Goal: Task Accomplishment & Management: Manage account settings

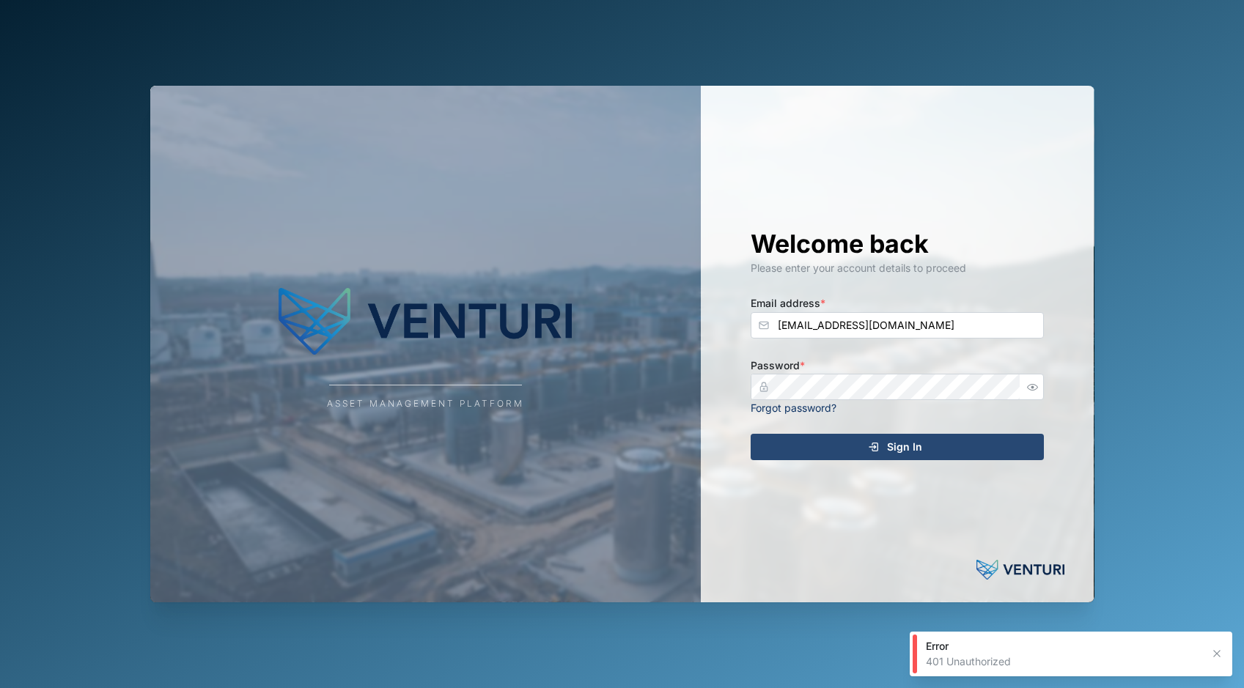
click at [890, 441] on span "Sign In" at bounding box center [904, 447] width 35 height 25
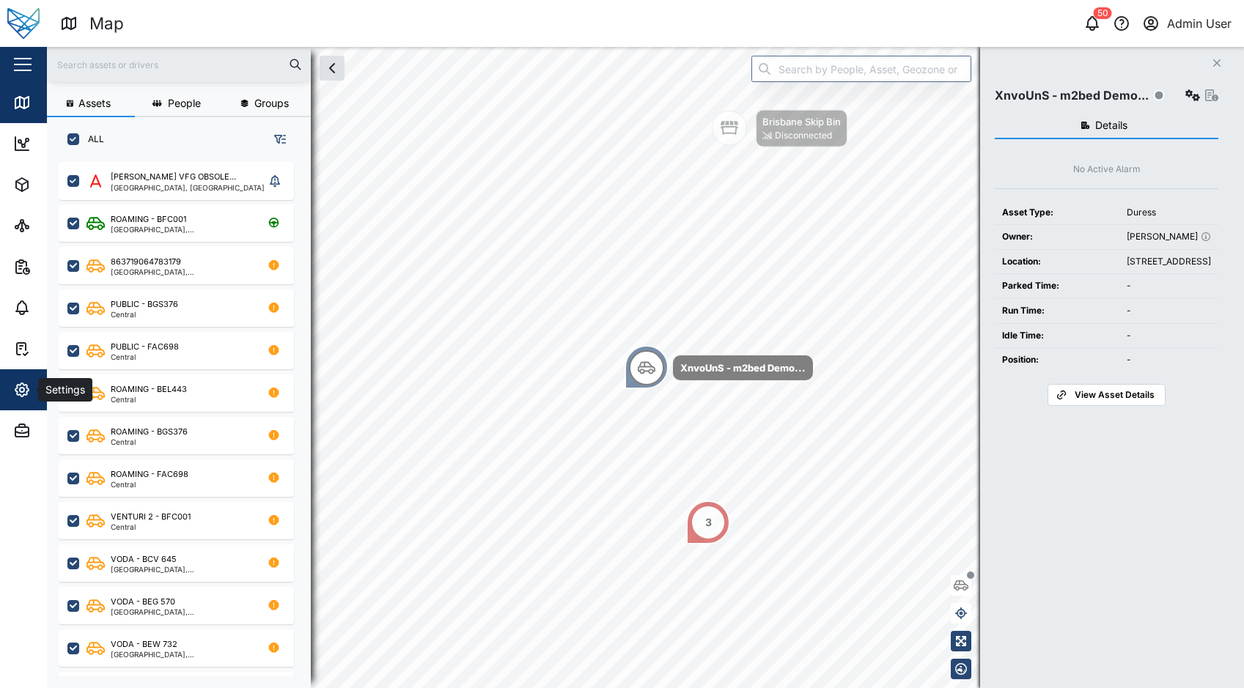
click at [32, 392] on div "Settings" at bounding box center [79, 390] width 133 height 18
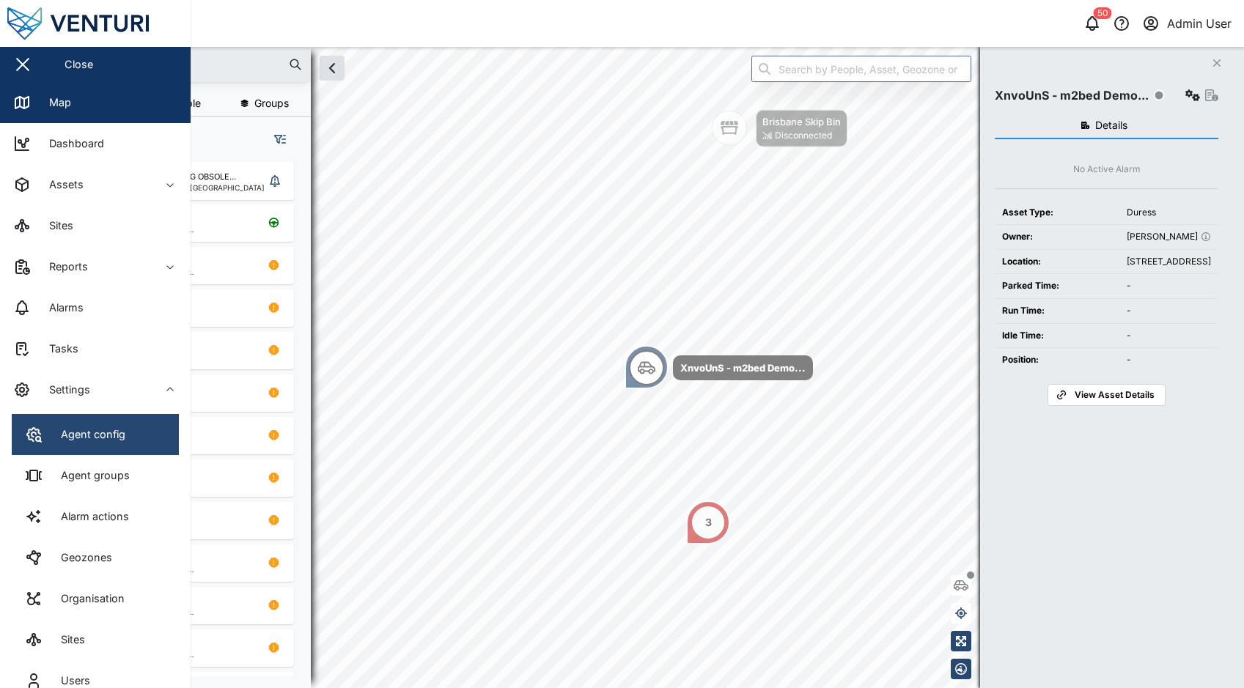
click at [136, 447] on link "Agent config" at bounding box center [95, 434] width 167 height 41
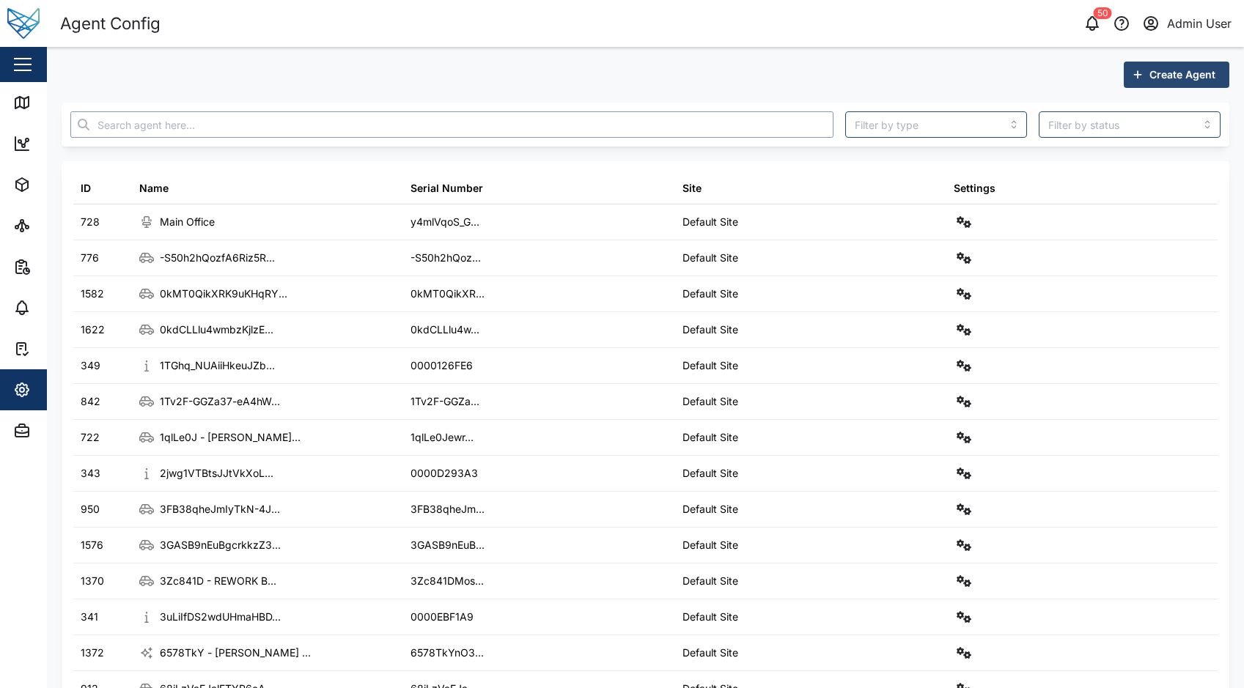
click at [331, 125] on input "text" at bounding box center [451, 124] width 763 height 26
paste input "BEad6KfPS5ROVrOuZ3iMSRO8klsPg73k4DTj6X0Zyl4"
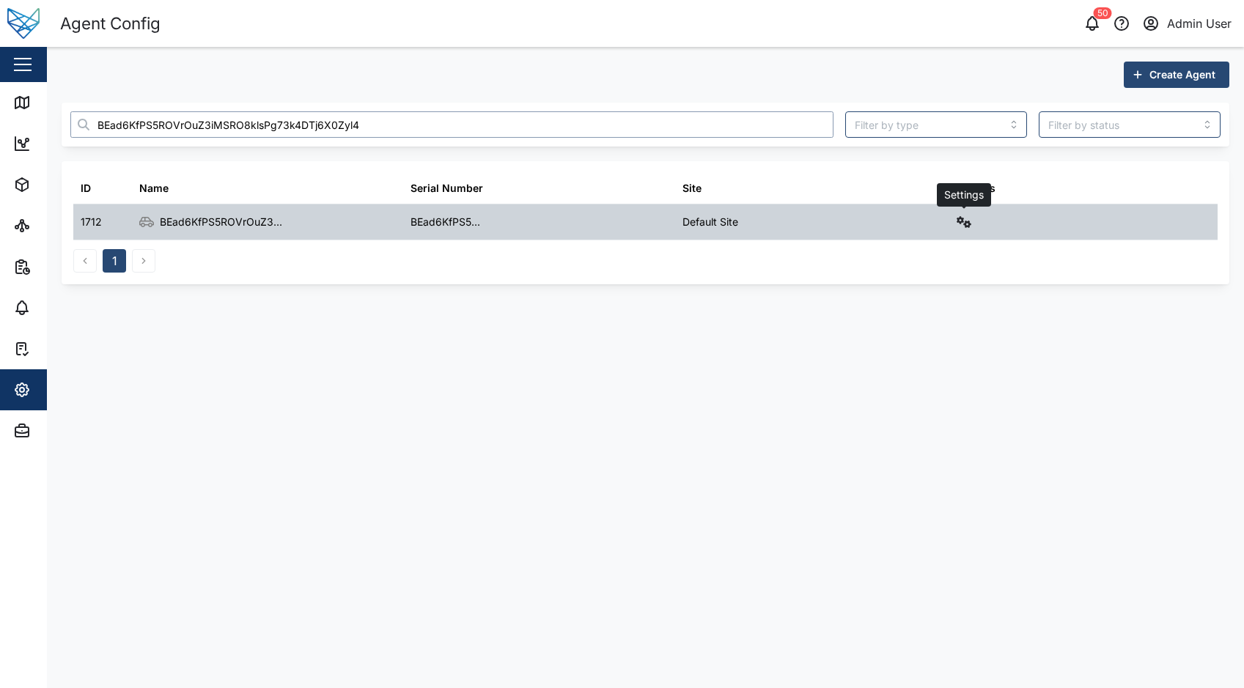
type input "BEad6KfPS5ROVrOuZ3iMSRO8klsPg73k4DTj6X0Zyl4"
click at [957, 222] on icon "button" at bounding box center [964, 222] width 15 height 12
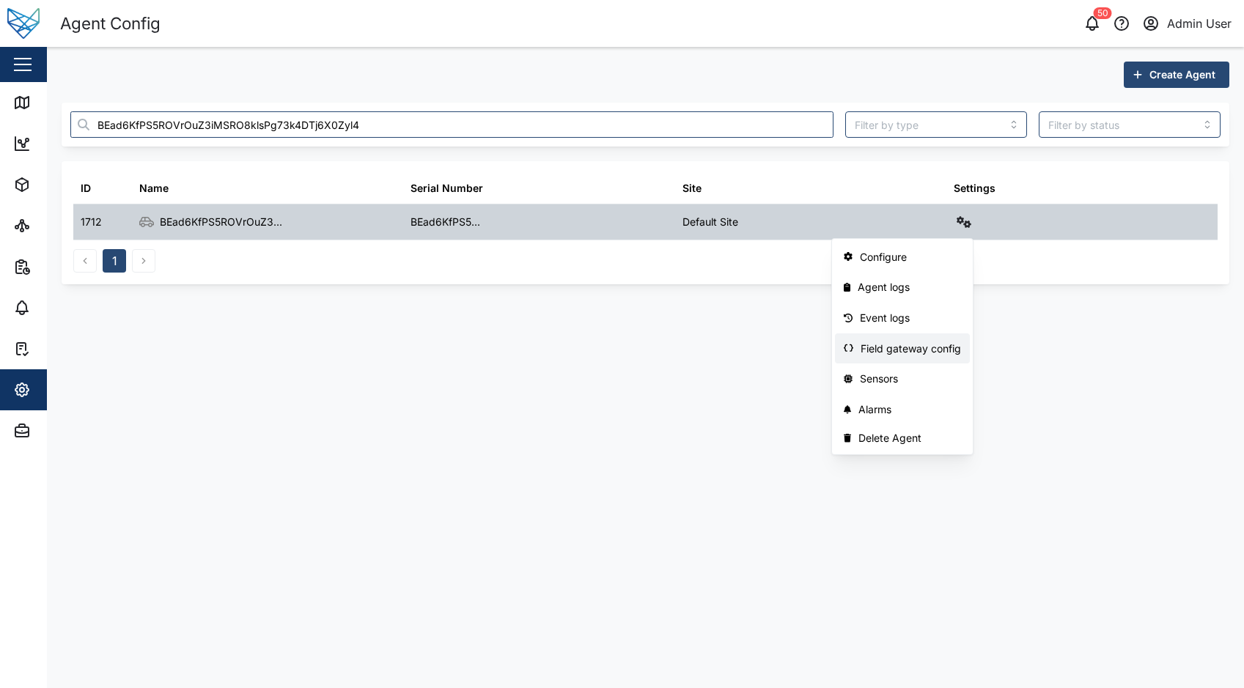
click at [903, 345] on div "Field gateway config" at bounding box center [911, 349] width 100 height 16
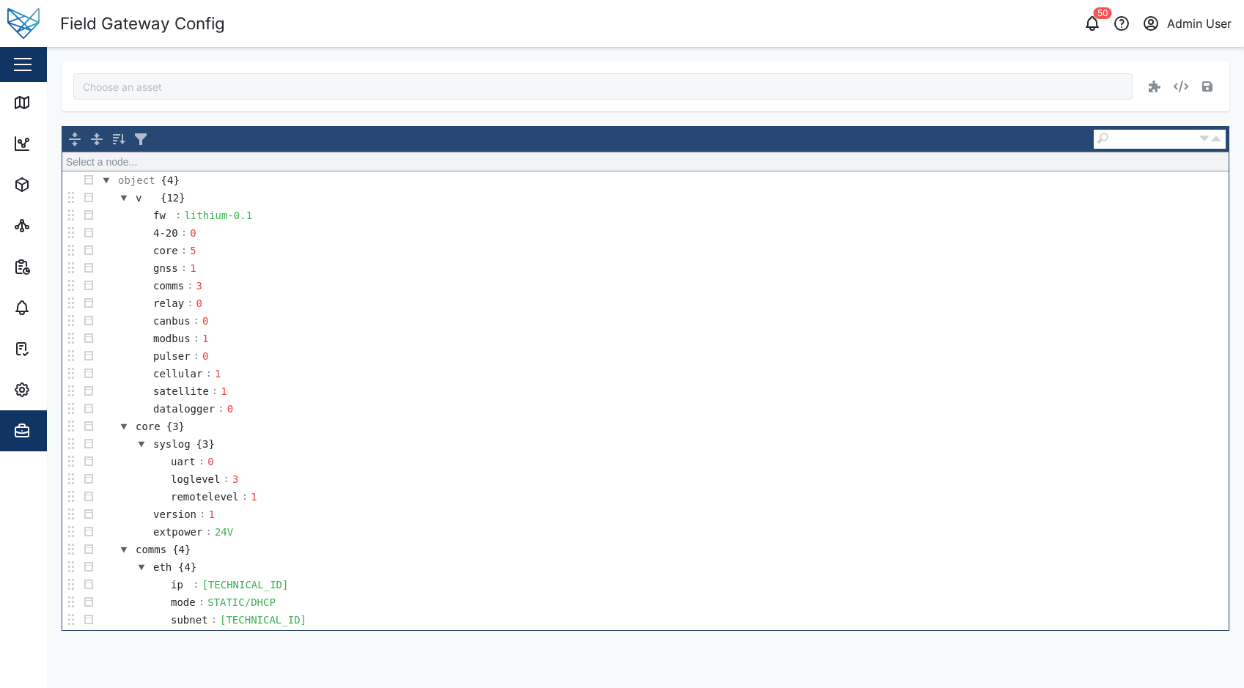
type input "BEad6KfPS5ROVrOuZ3iMSRO8klsPg73k4DTj6X0Zyl4"
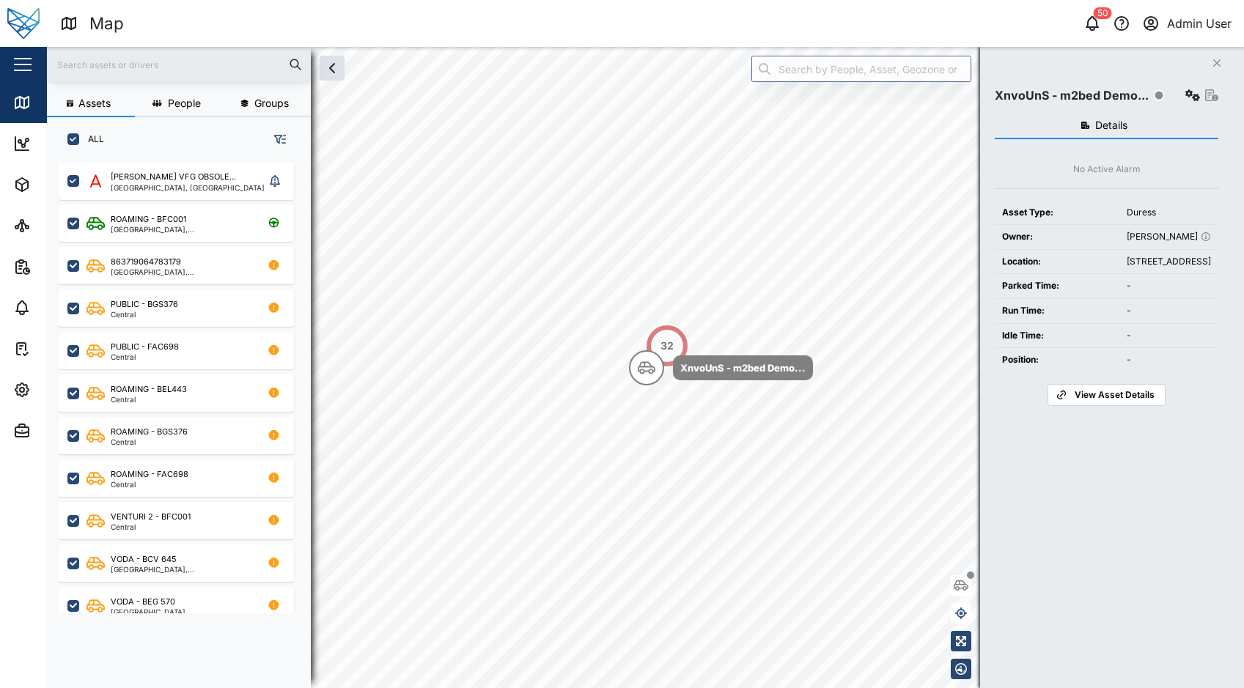
scroll to position [12, 12]
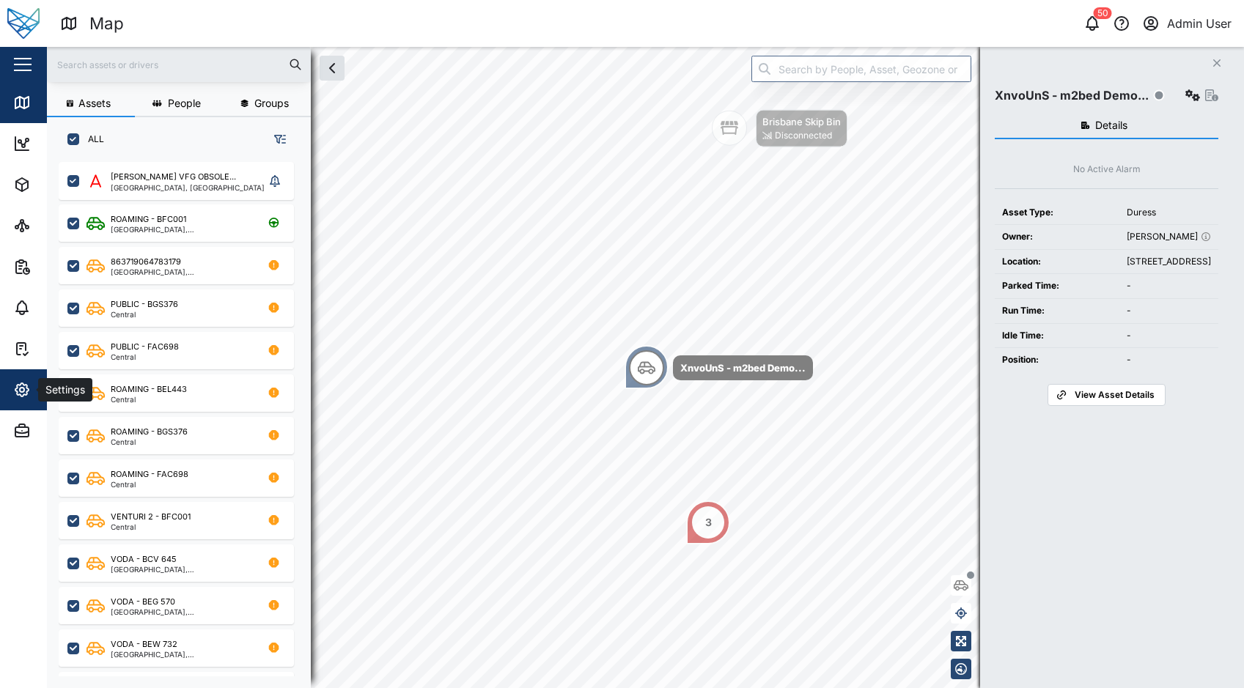
click at [29, 386] on icon "button" at bounding box center [22, 390] width 18 height 18
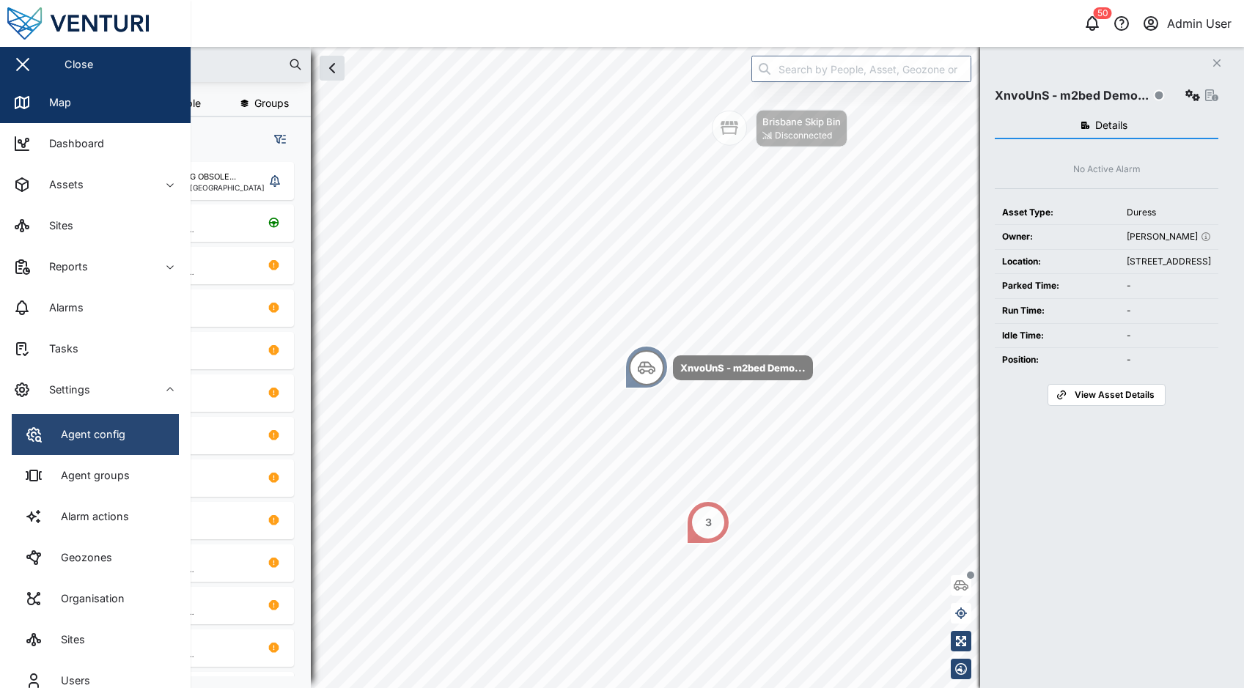
click at [104, 430] on div "Agent config" at bounding box center [88, 435] width 76 height 16
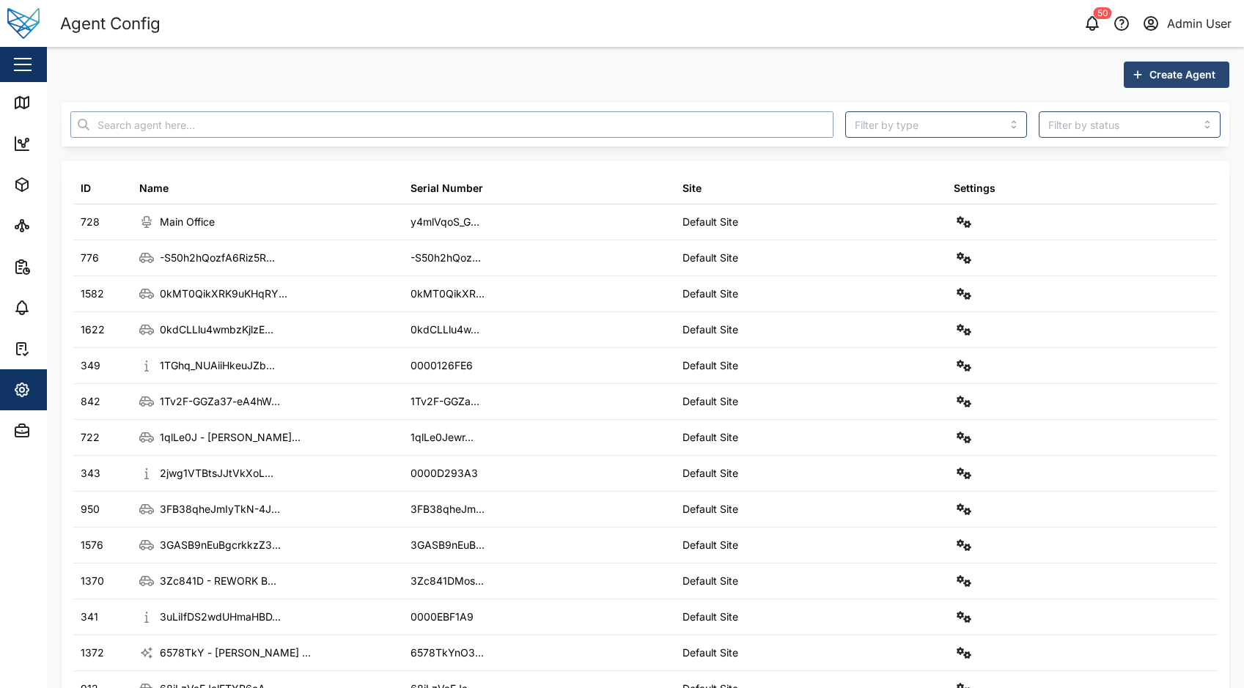
click at [509, 121] on input "text" at bounding box center [451, 124] width 763 height 26
paste input "vfg-3054"
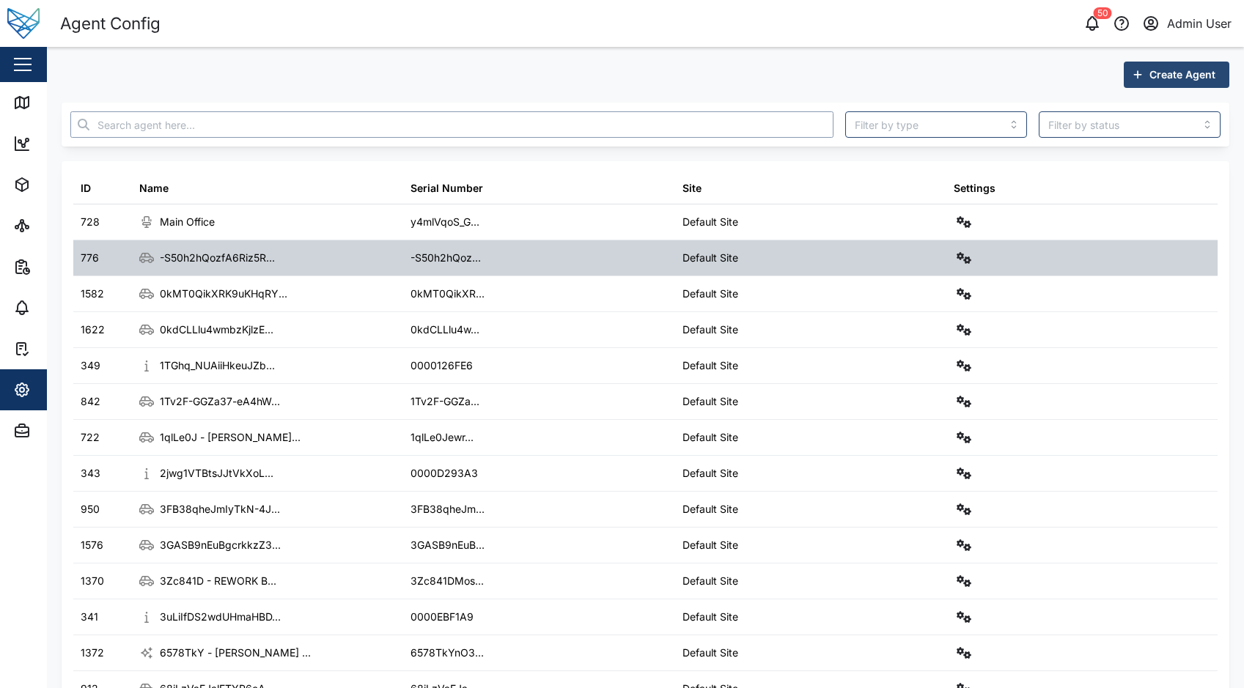
type input "vfg-3054"
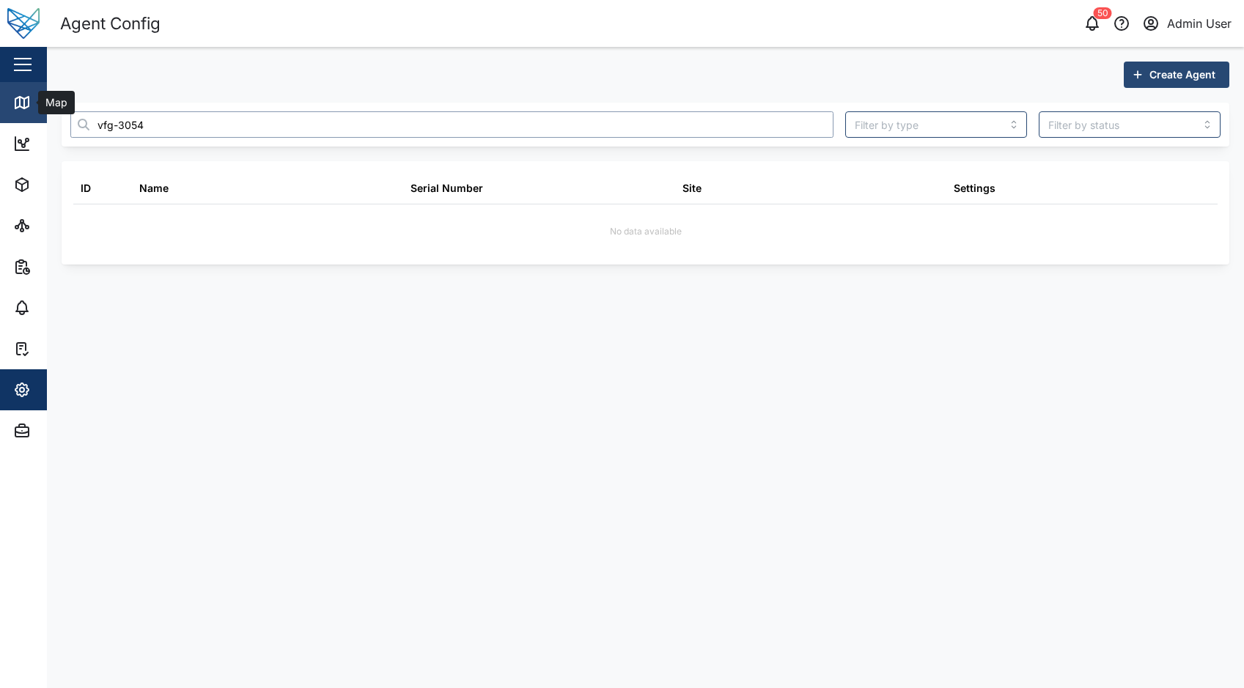
drag, startPoint x: 400, startPoint y: 125, endPoint x: 7, endPoint y: 118, distance: 393.8
click at [7, 118] on div "Agent Config 50 Admin User Close Map Dashboard Assets ATS Camera Generator Pers…" at bounding box center [622, 344] width 1244 height 688
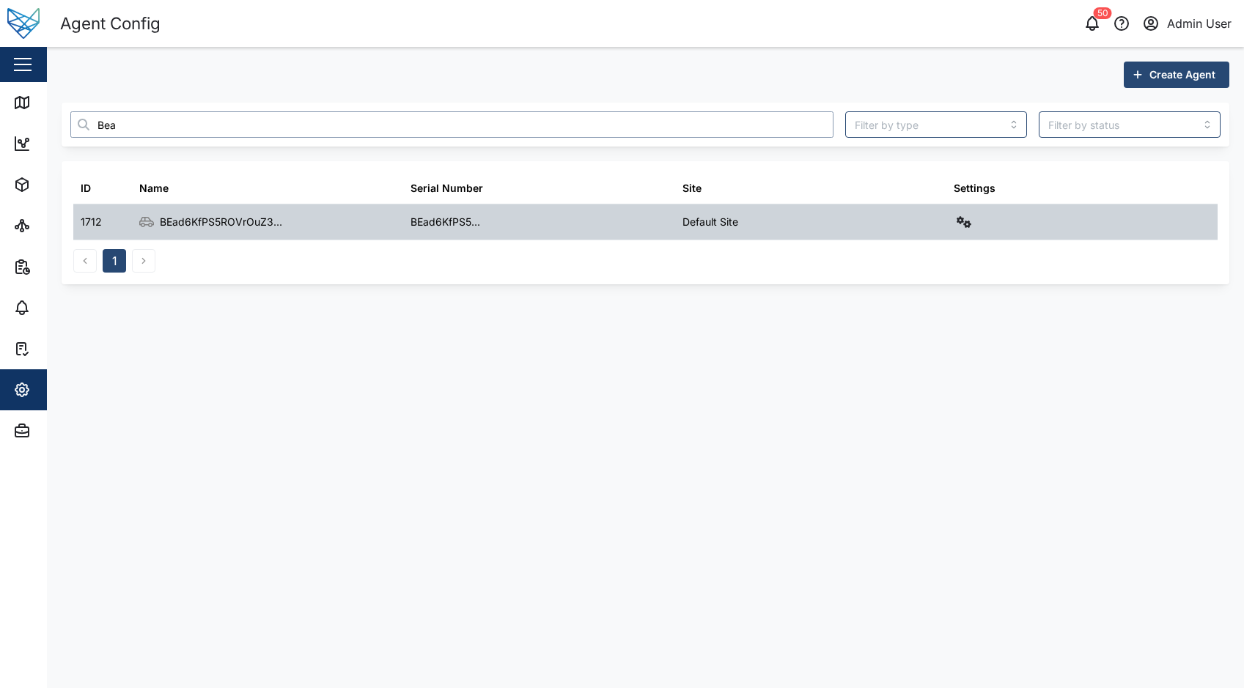
type input "Bea"
click at [958, 223] on icon "button" at bounding box center [964, 222] width 15 height 12
click at [947, 339] on link "Field gateway config" at bounding box center [903, 349] width 136 height 31
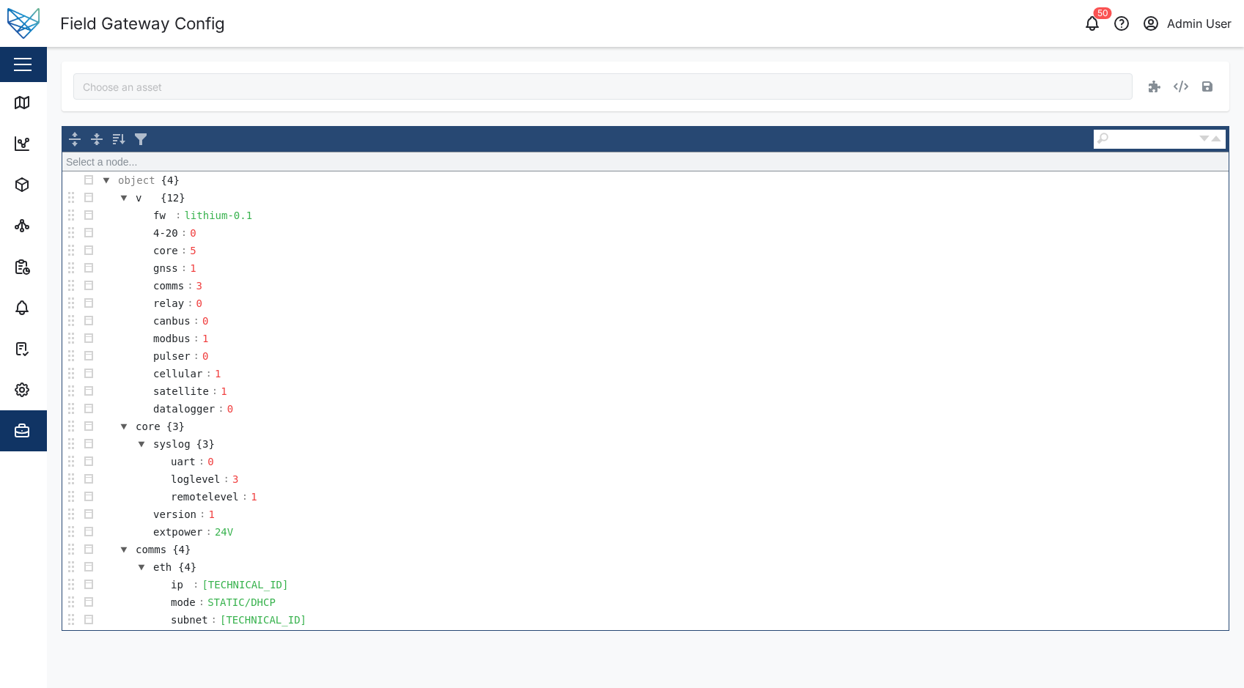
type input "BEad6KfPS5ROVrOuZ3iMSRO8klsPg73k4DTj6X0Zyl4"
drag, startPoint x: 247, startPoint y: 218, endPoint x: 185, endPoint y: 216, distance: 62.4
click at [185, 216] on div "lithium-0.1" at bounding box center [218, 215] width 73 height 16
paste div
click at [1210, 92] on icon "button" at bounding box center [1207, 86] width 10 height 10
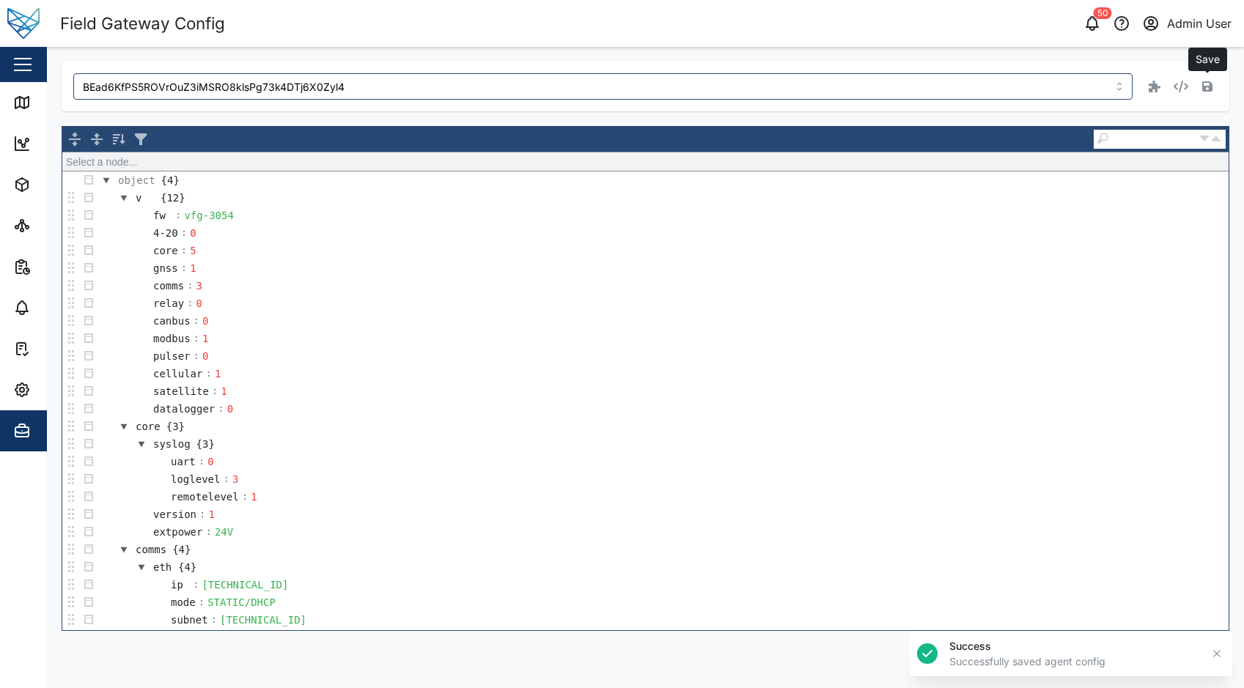
click at [845, 26] on div "50 Admin User" at bounding box center [951, 23] width 587 height 21
click at [697, 45] on header "Field Gateway Config 50 Admin User" at bounding box center [622, 23] width 1244 height 47
click at [375, 84] on input "BEad6KfPS5ROVrOuZ3iMSRO8klsPg73k4DTj6X0Zyl4" at bounding box center [602, 86] width 1059 height 26
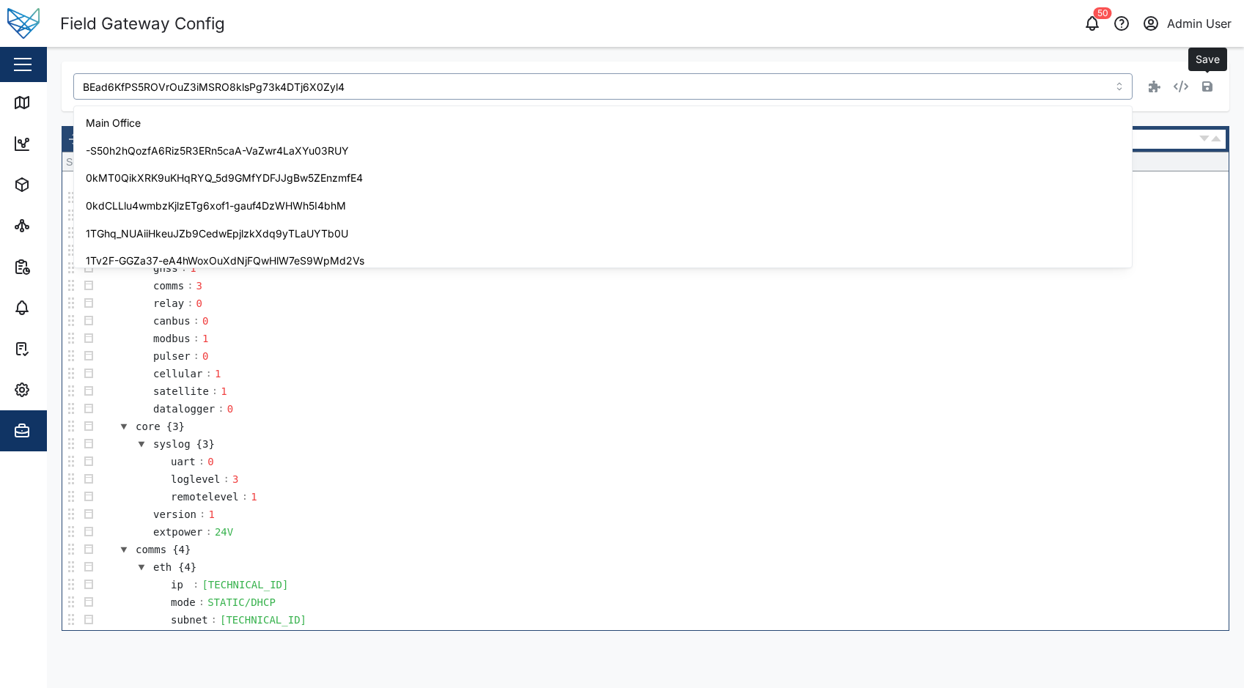
scroll to position [592, 0]
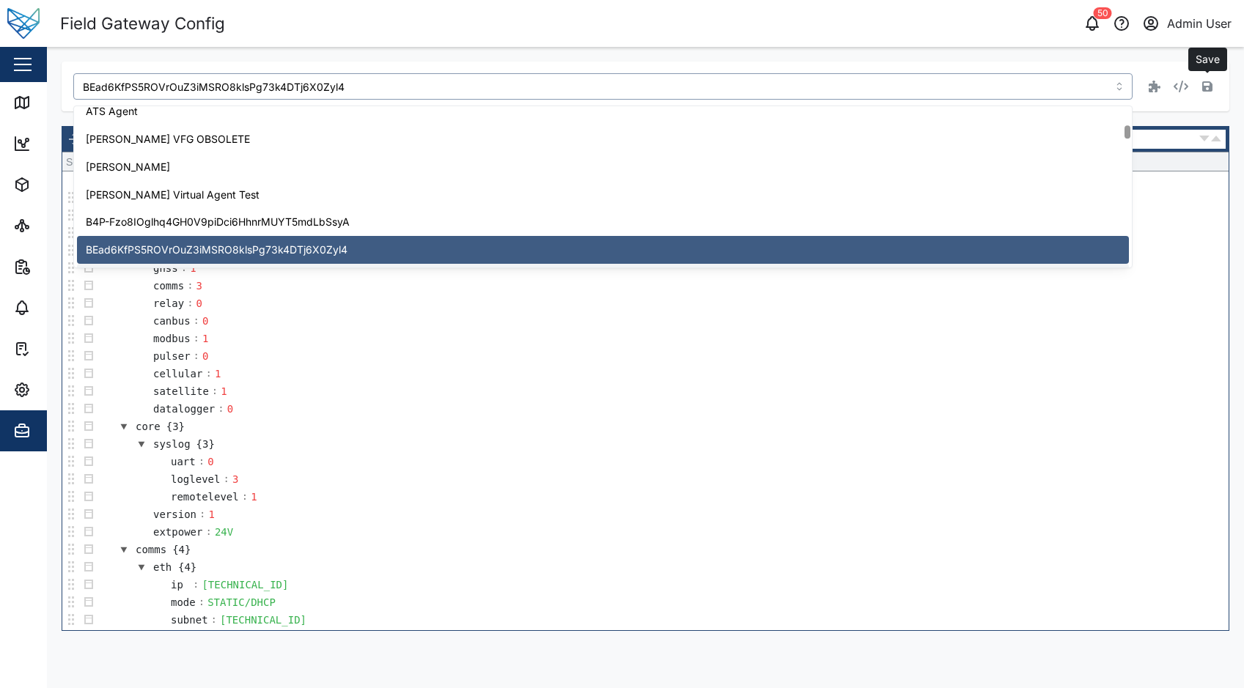
click at [328, 317] on td "canbus : 0" at bounding box center [663, 321] width 1131 height 18
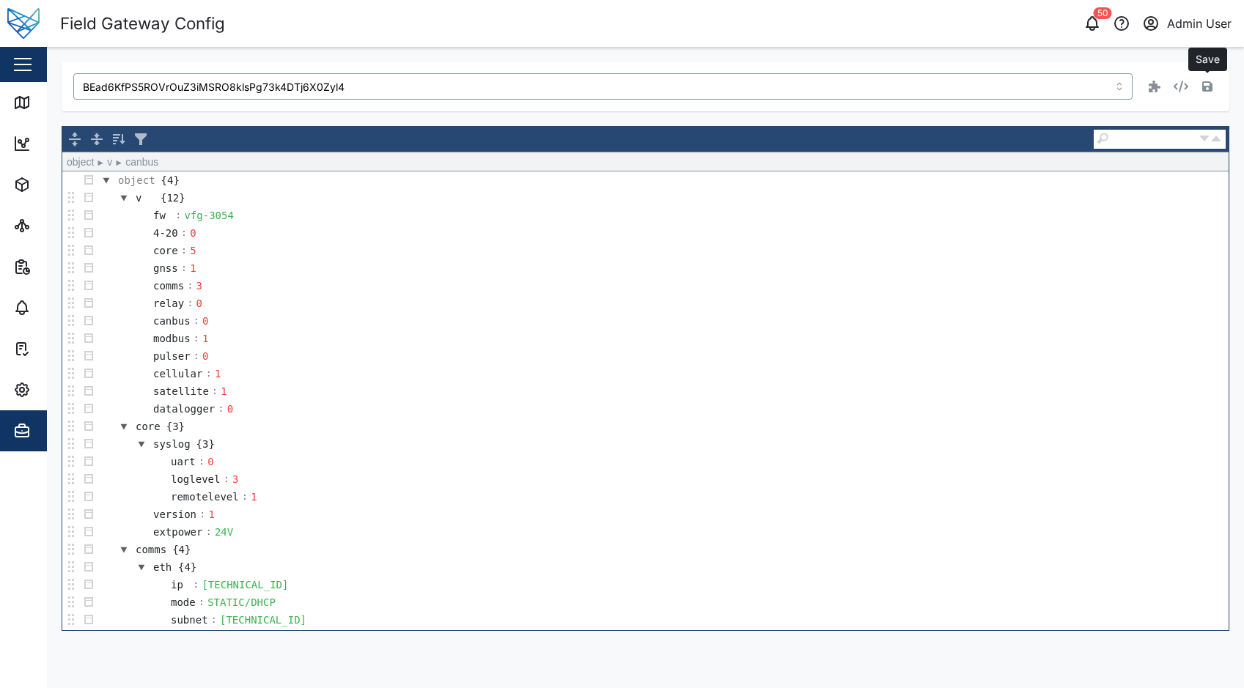
click at [347, 87] on input "BEad6KfPS5ROVrOuZ3iMSRO8klsPg73k4DTj6X0Zyl4" at bounding box center [602, 86] width 1059 height 26
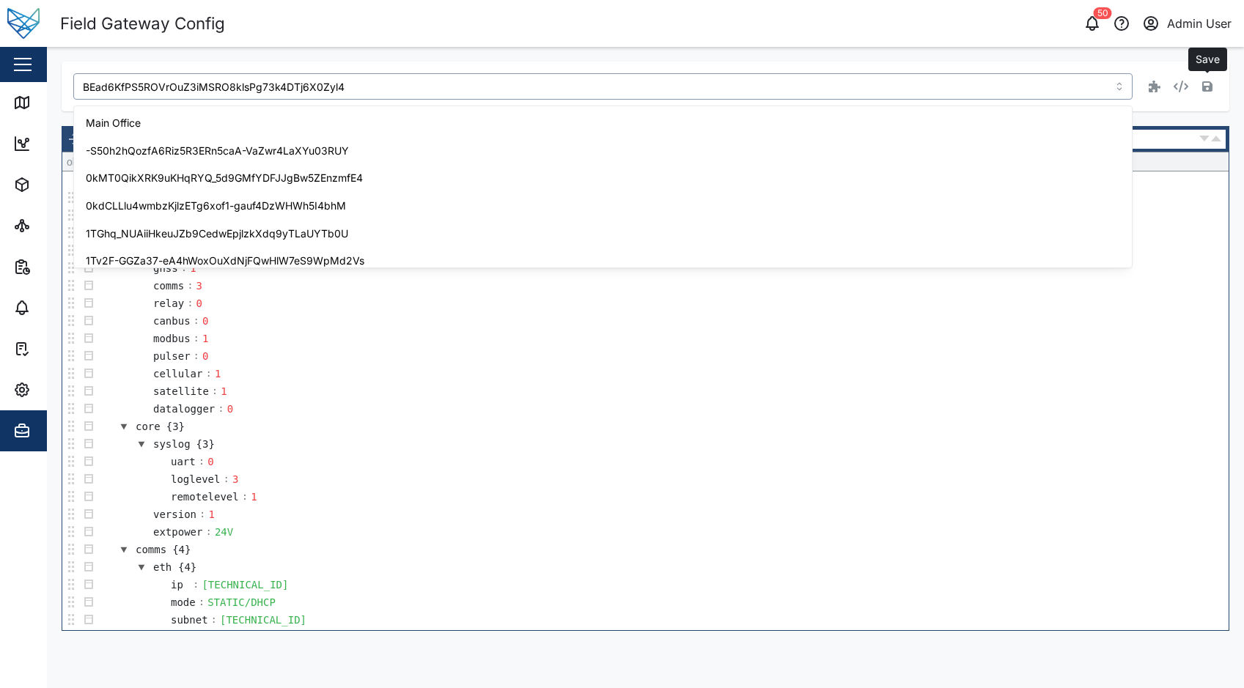
scroll to position [0, 0]
click at [347, 87] on input "BEad6KfPS5ROVrOuZ3iMSRO8klsPg73k4DTj6X0Zyl4" at bounding box center [602, 86] width 1059 height 26
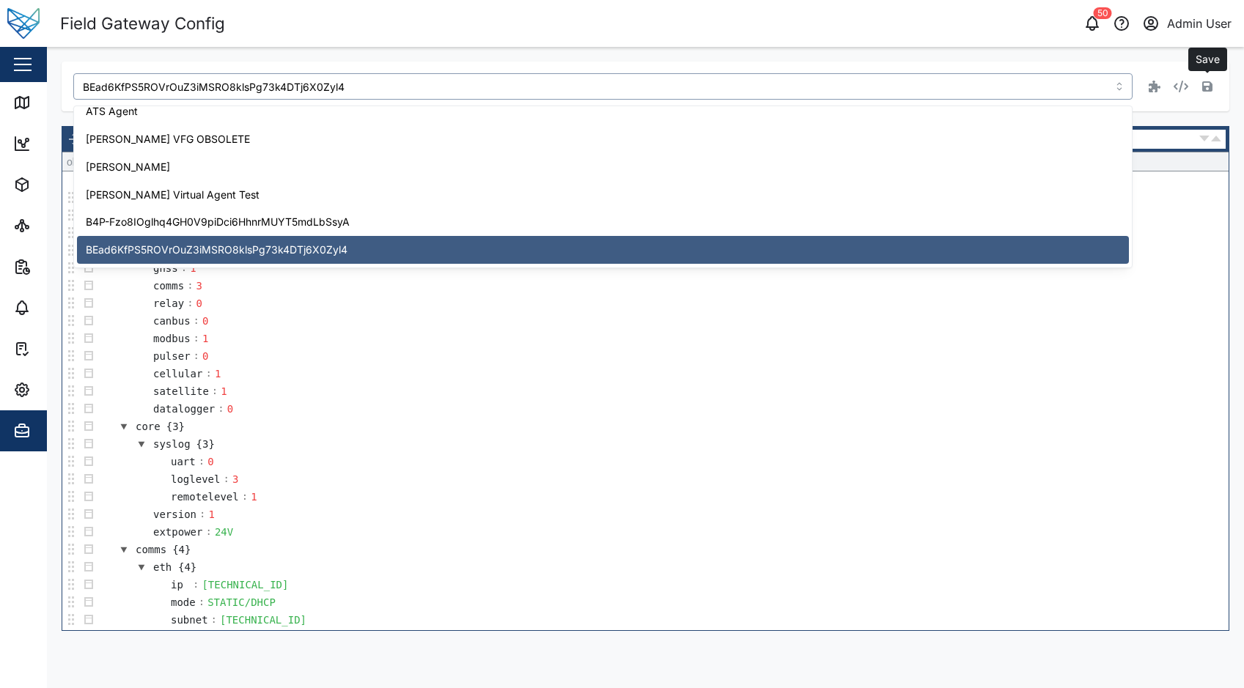
paste input "5CWM8WjBt5yGbA1hoZmgYsdDhC-Ry-hrcu2VwhtTrDI"
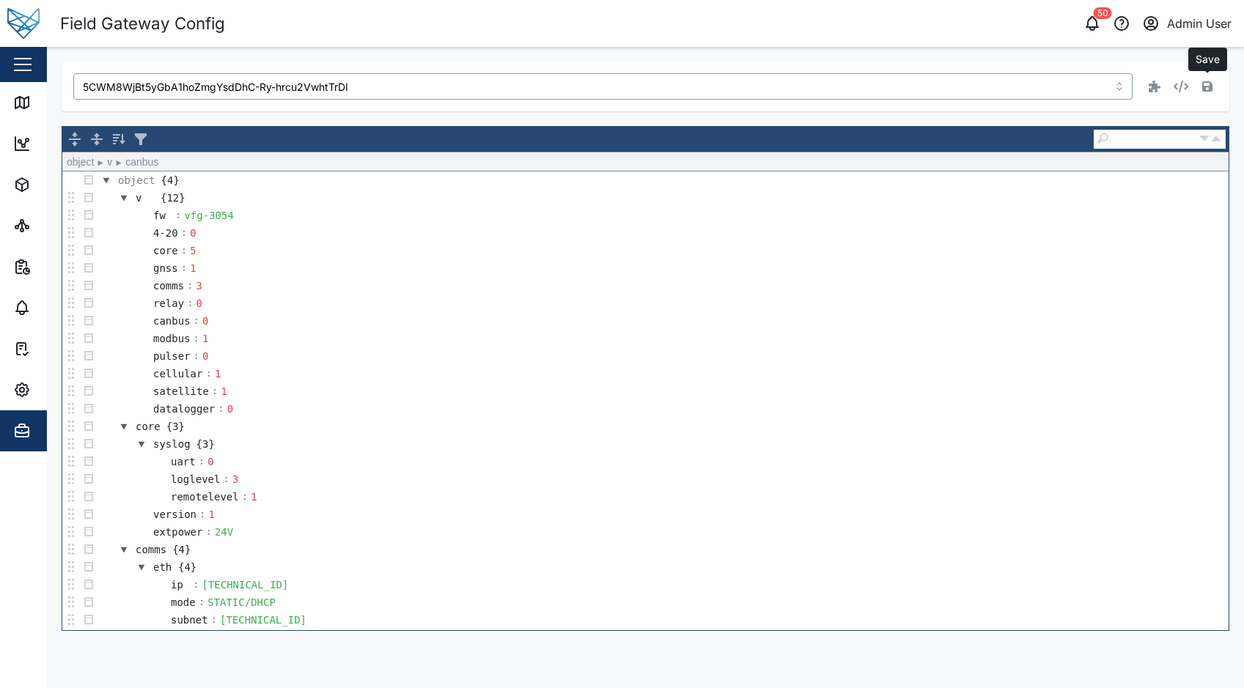
click at [546, 77] on input "5CWM8WjBt5yGbA1hoZmgYsdDhC-Ry-hrcu2VwhtTrDI" at bounding box center [602, 86] width 1059 height 26
type input "5"
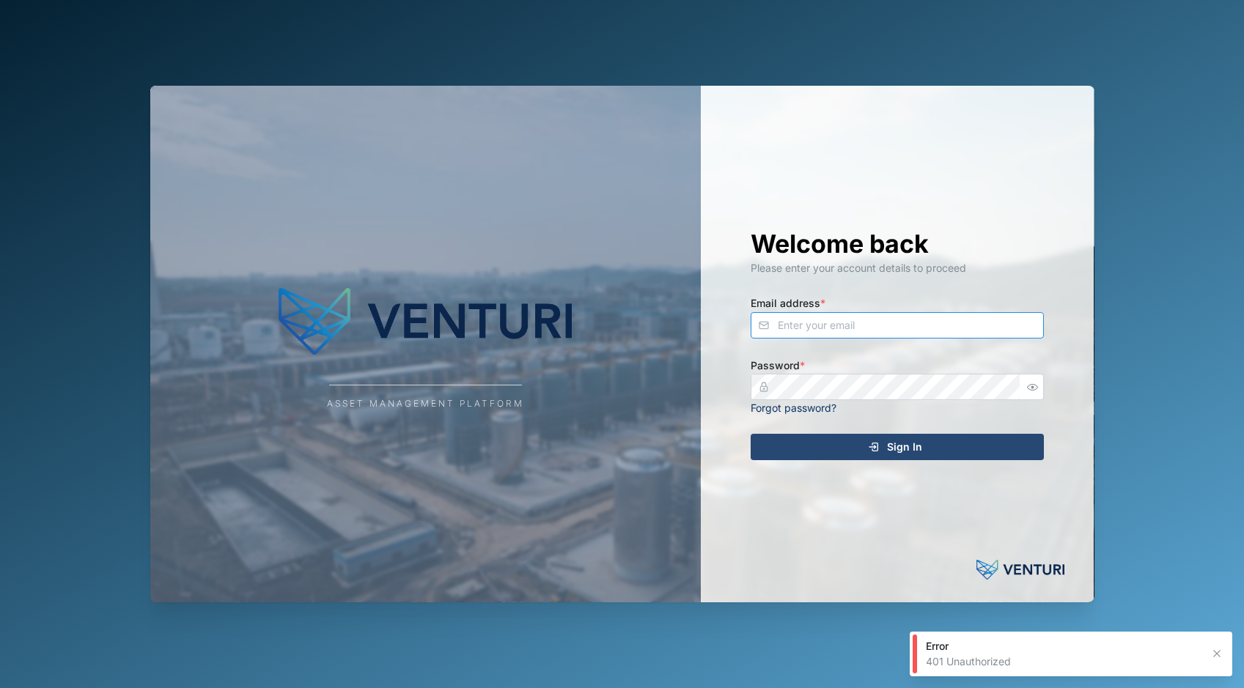
type input "[EMAIL_ADDRESS][DOMAIN_NAME]"
click at [881, 444] on div "Sign In" at bounding box center [895, 447] width 270 height 25
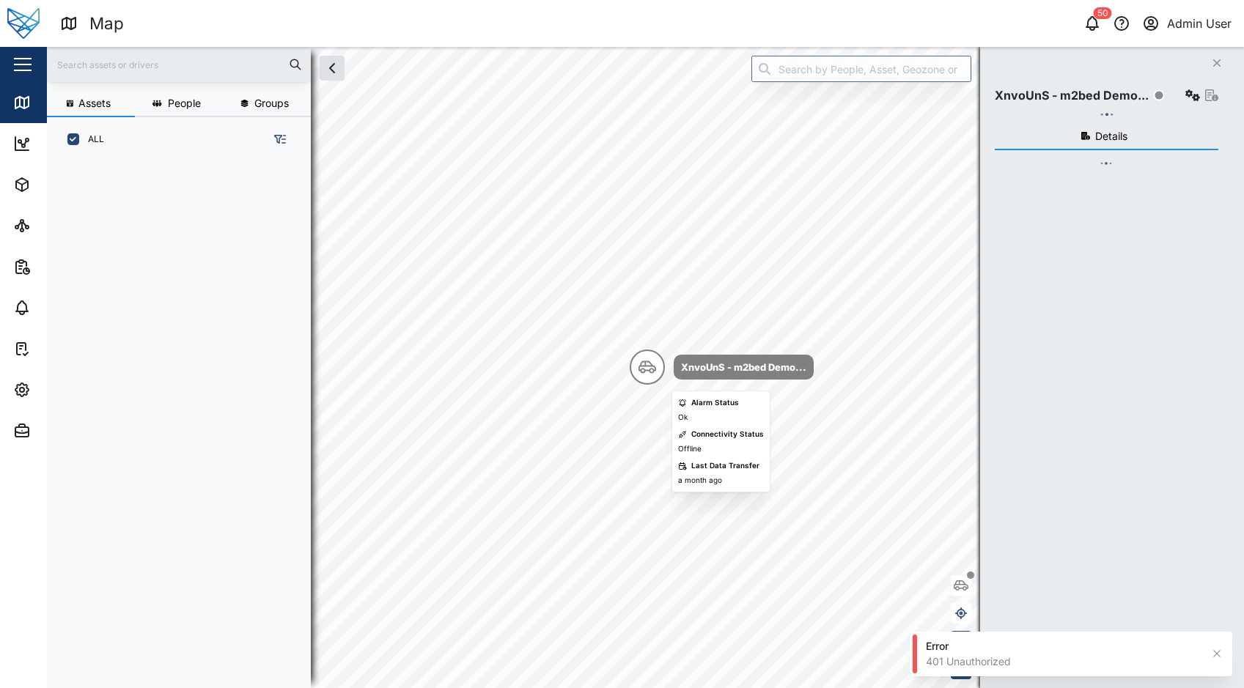
scroll to position [509, 229]
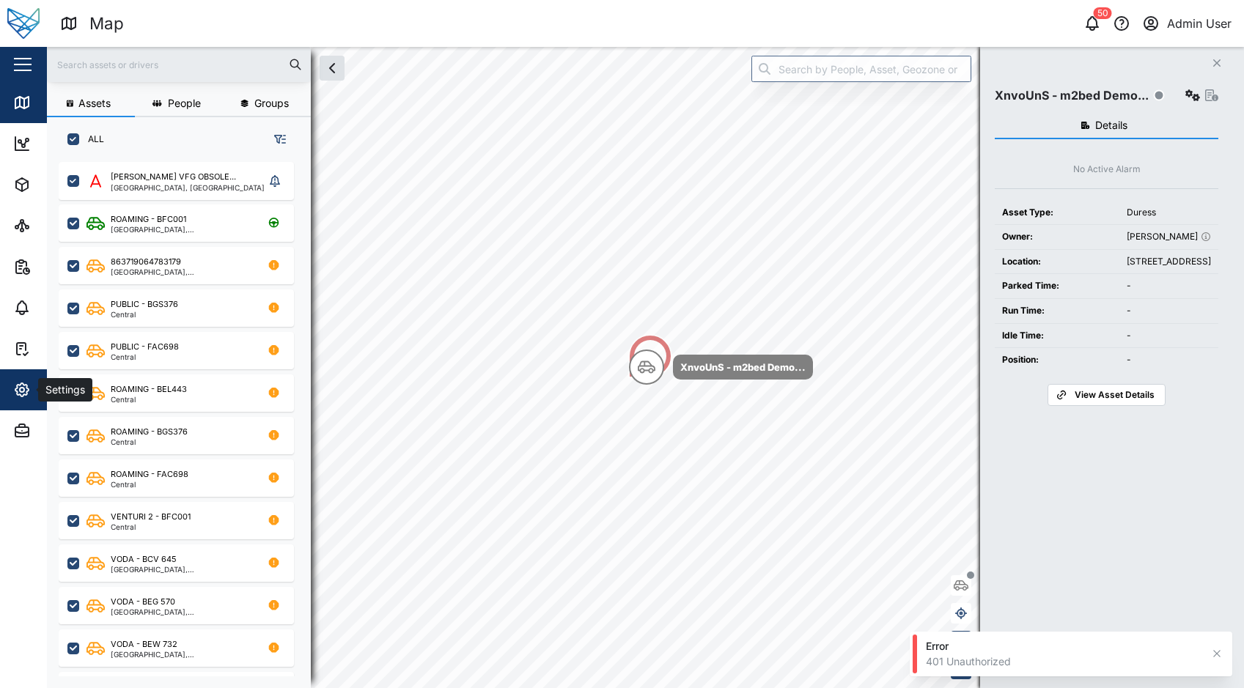
click at [26, 388] on icon "button" at bounding box center [22, 390] width 18 height 18
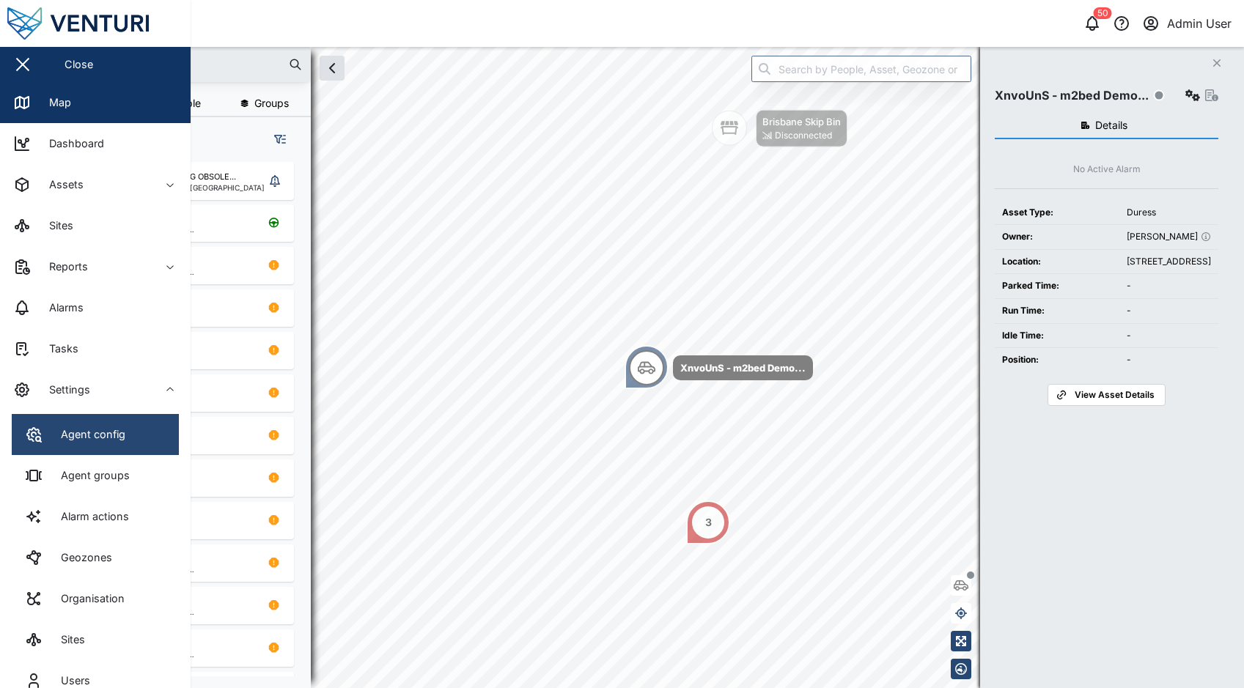
click at [125, 440] on div "Agent config" at bounding box center [88, 435] width 76 height 16
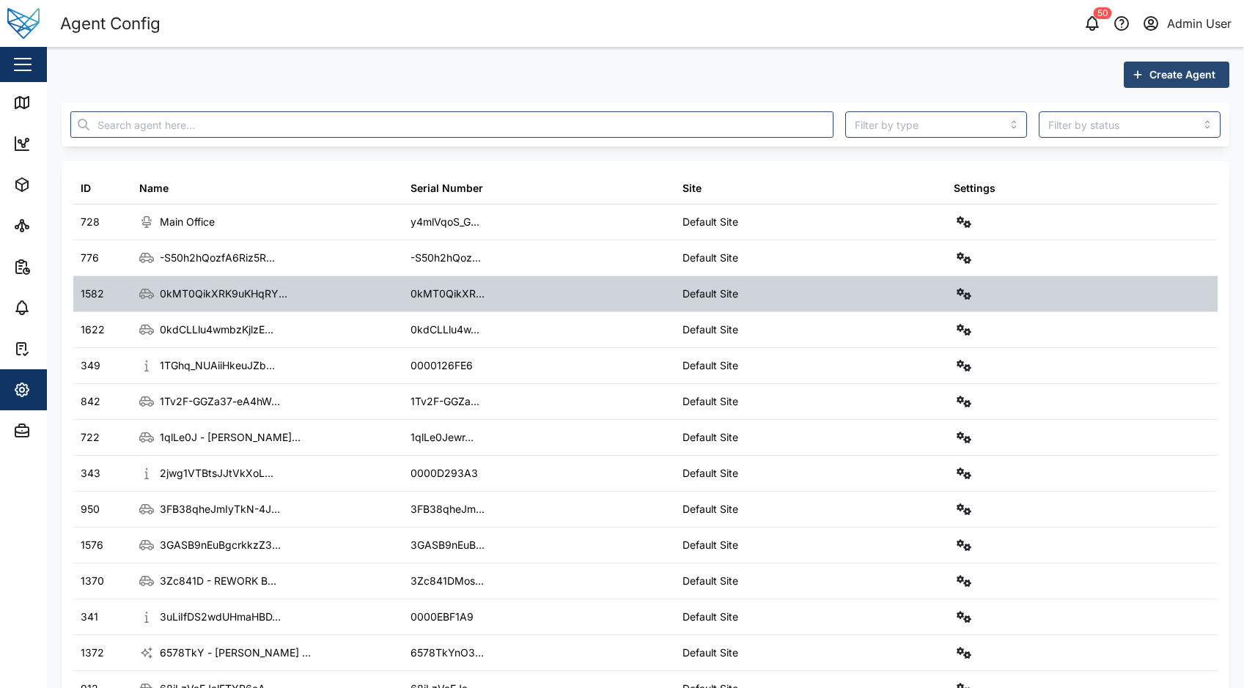
click at [960, 298] on icon "button" at bounding box center [964, 294] width 15 height 12
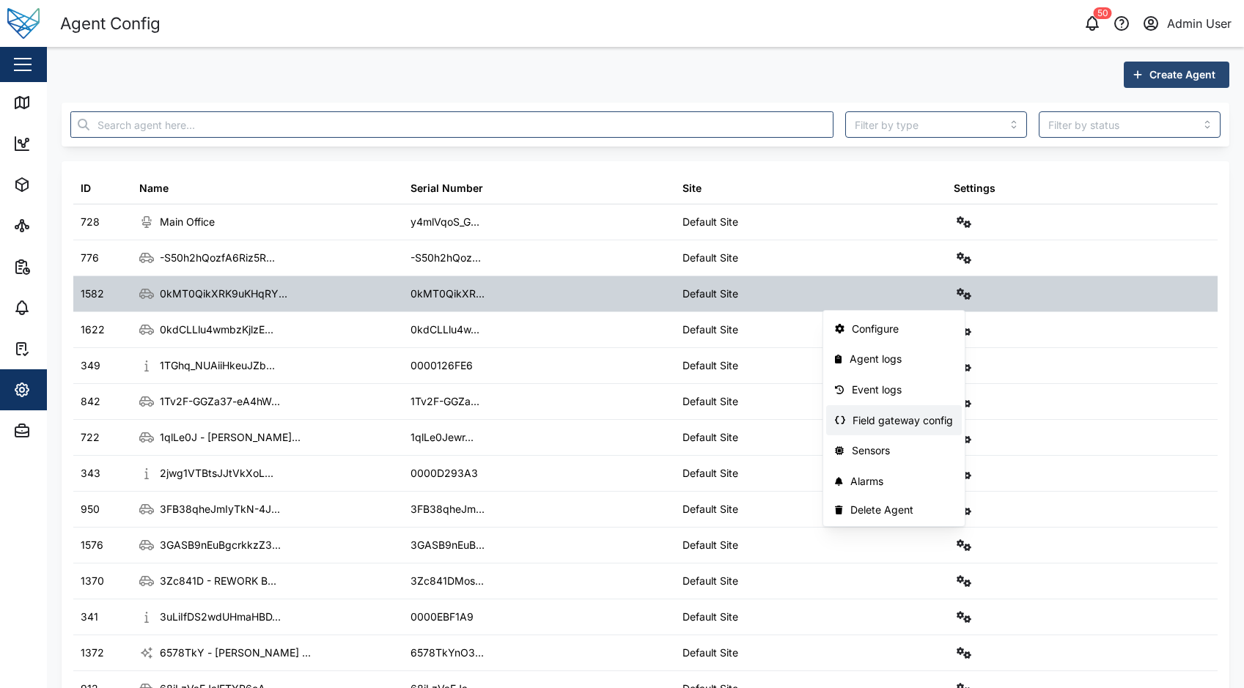
click at [941, 413] on div "Field gateway config" at bounding box center [903, 421] width 100 height 16
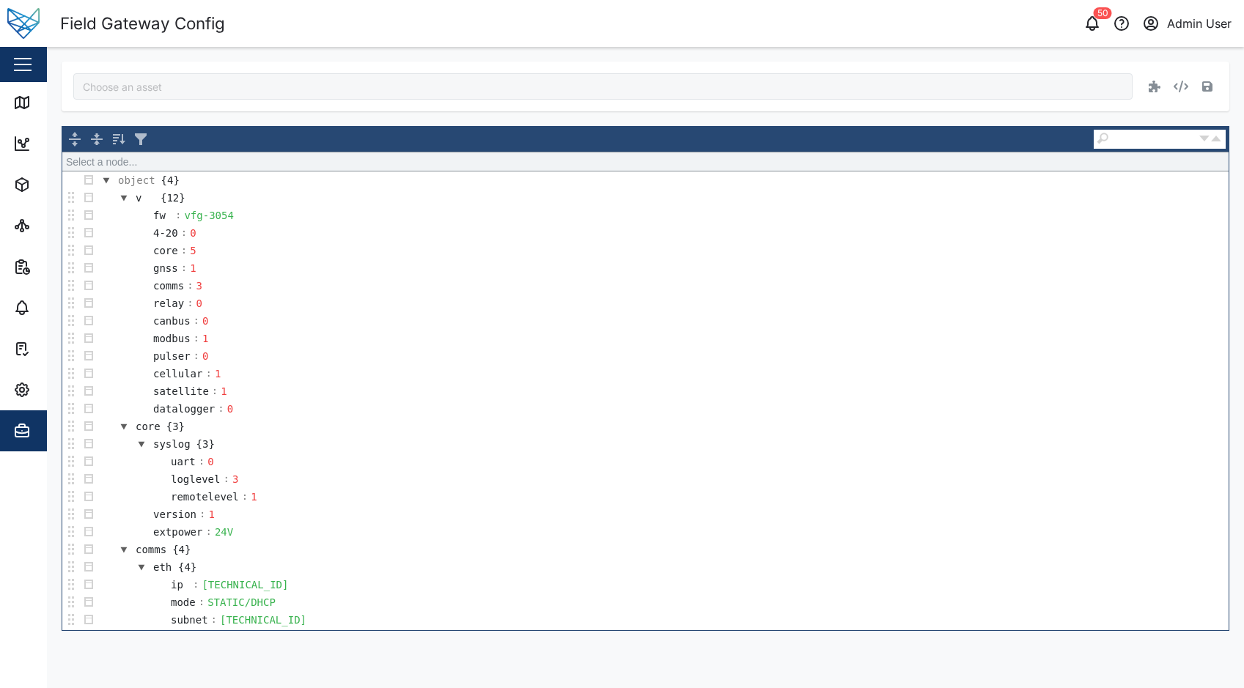
type input "0kMT0QikXRK9uKHqRYQ_5d9GMfYDFJJgBw5ZEnzmfE4"
drag, startPoint x: 228, startPoint y: 215, endPoint x: 179, endPoint y: 215, distance: 49.1
click at [179, 215] on tr "fw : vfg-3054" at bounding box center [185, 216] width 104 height 18
copy div "vfg-3054"
click at [229, 213] on div "vfg-3054" at bounding box center [209, 215] width 54 height 16
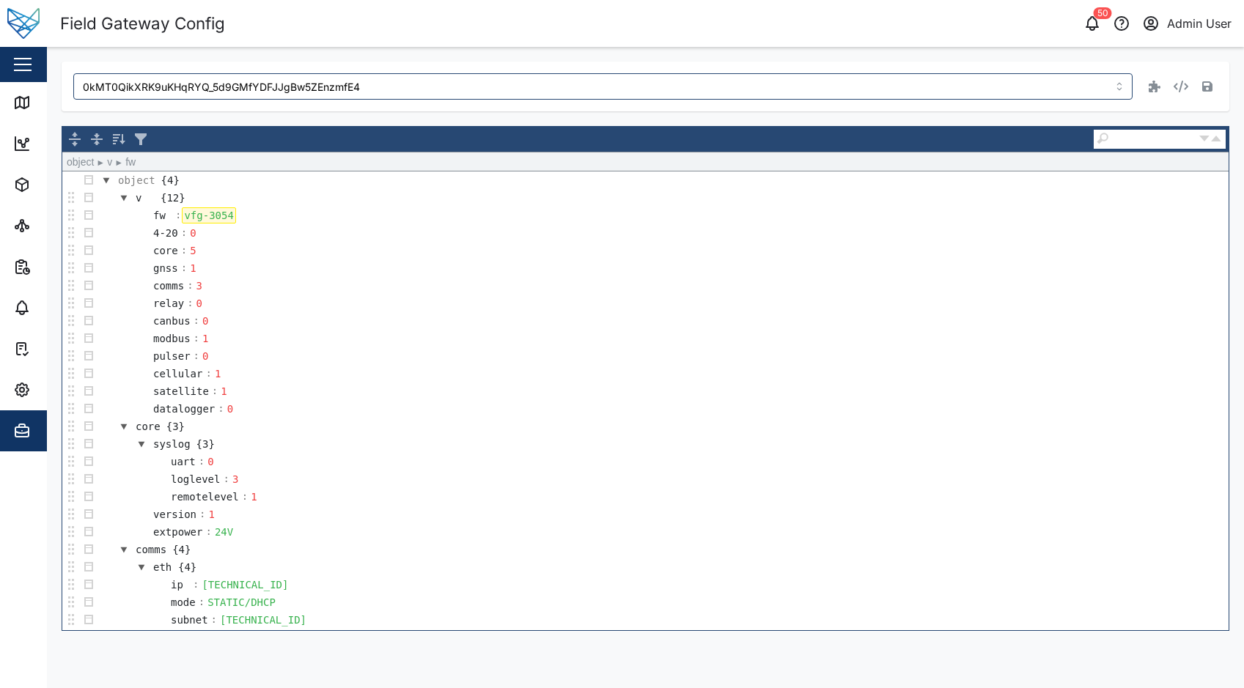
drag, startPoint x: 229, startPoint y: 213, endPoint x: 192, endPoint y: 211, distance: 37.5
click at [218, 213] on div "vfg-3054" at bounding box center [209, 215] width 54 height 16
click at [189, 211] on div "vfg-3054" at bounding box center [209, 215] width 54 height 16
drag, startPoint x: 229, startPoint y: 213, endPoint x: 183, endPoint y: 213, distance: 46.2
click at [183, 213] on div "vfg-3054" at bounding box center [209, 215] width 54 height 16
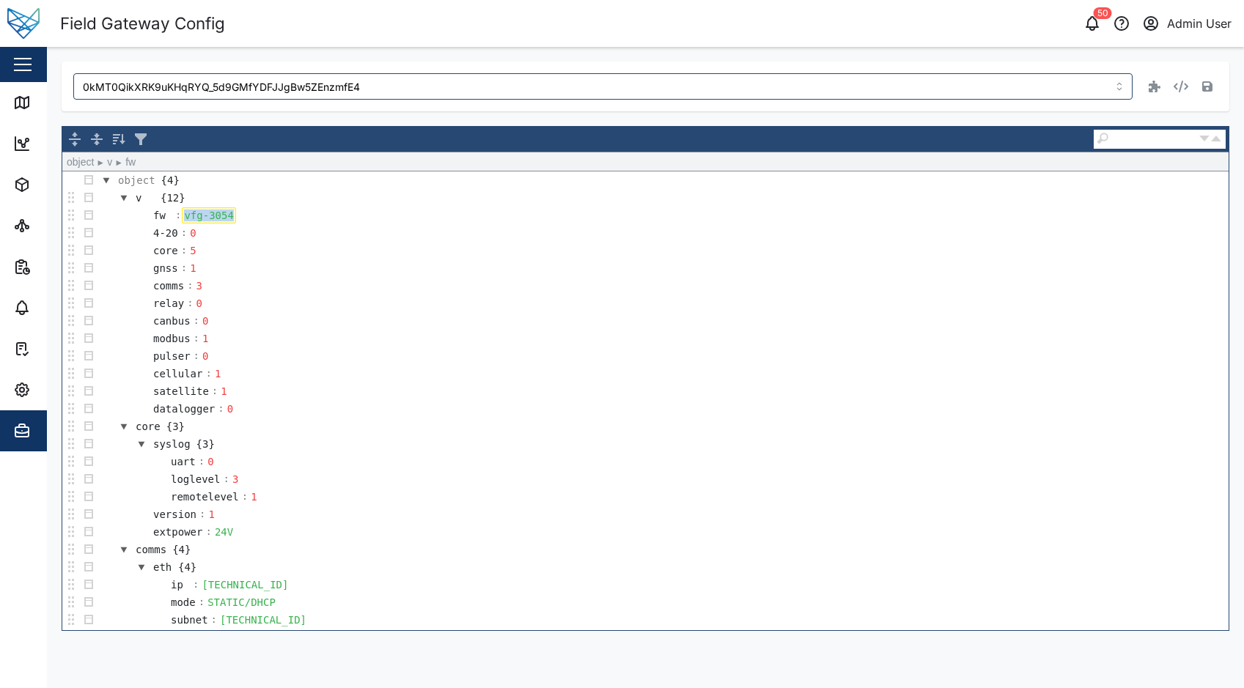
copy div "vfg-3054"
click at [359, 92] on input "BEad6KfPS5ROVrOuZ3iMSRO8klsPg73k4DTj6X0Zyl4" at bounding box center [602, 86] width 1059 height 26
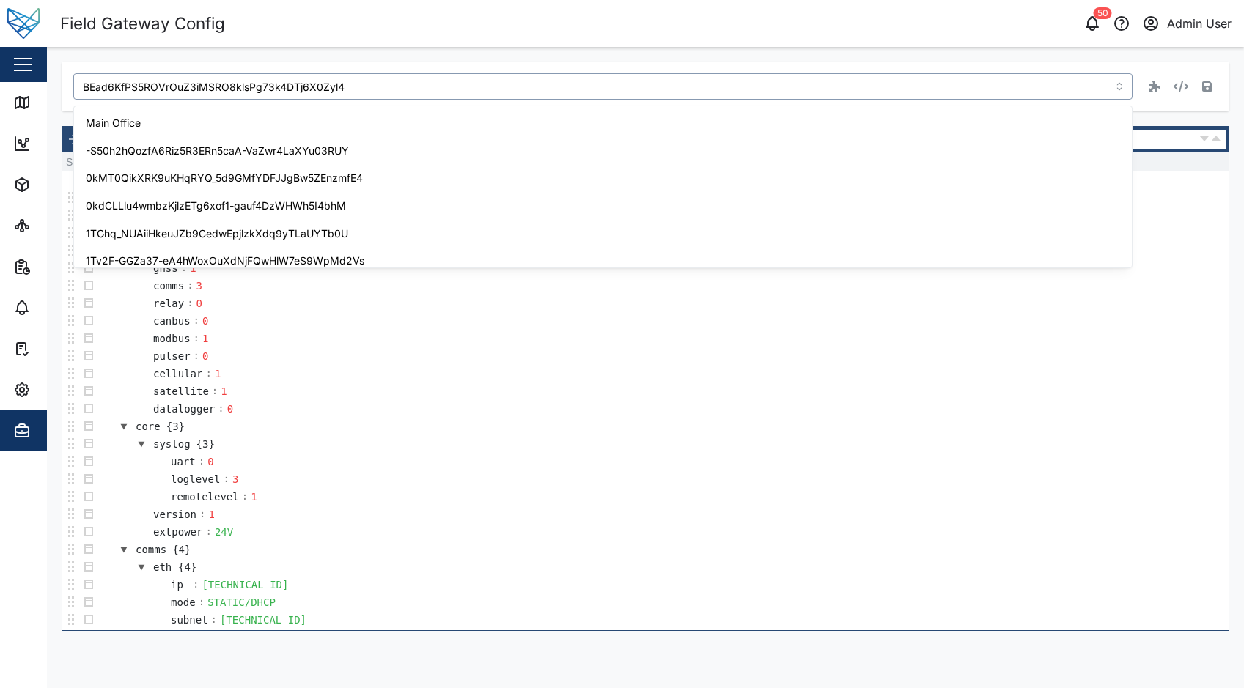
scroll to position [619, 0]
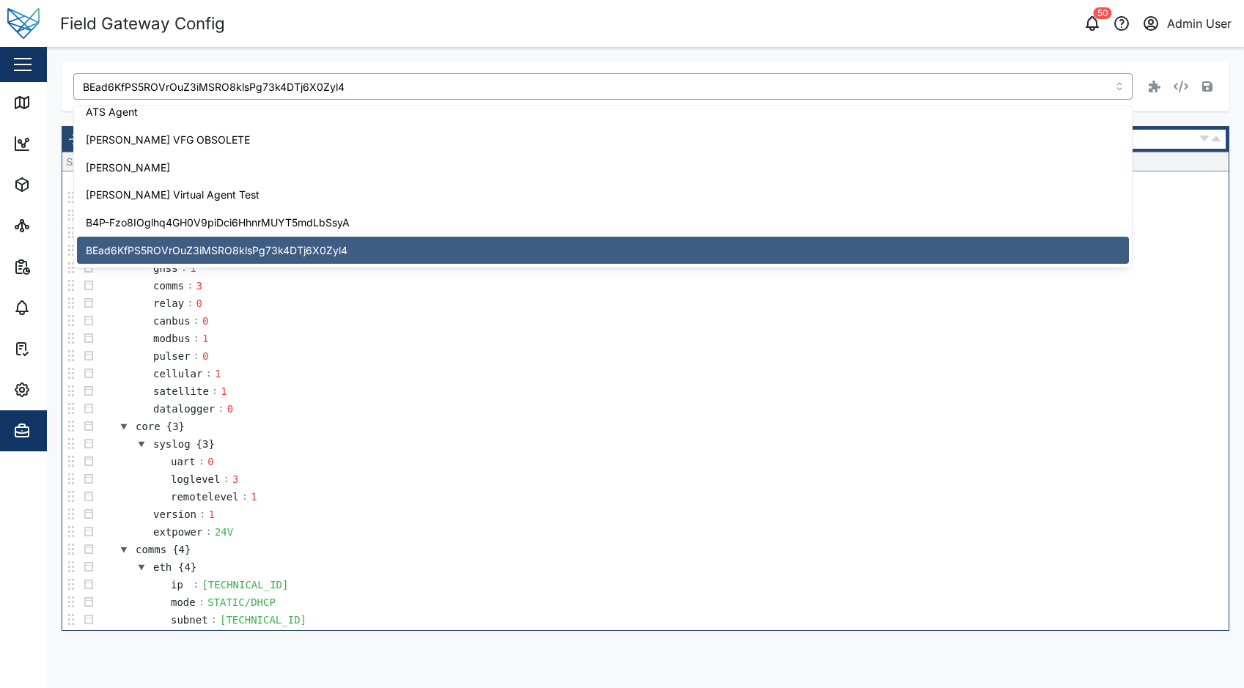
type input "V"
paste input "5CWM8WjBt5yGbA1hoZmgYsdDhC-Ry-hrcu2VwhtTrDI"
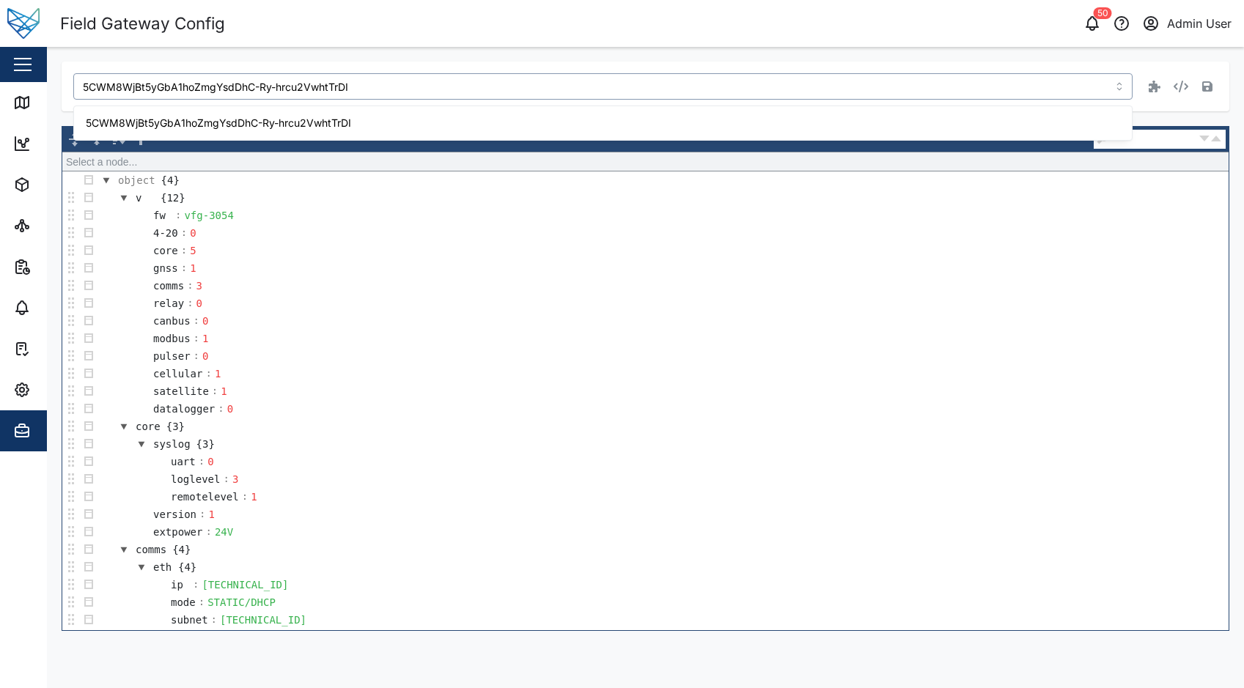
scroll to position [0, 0]
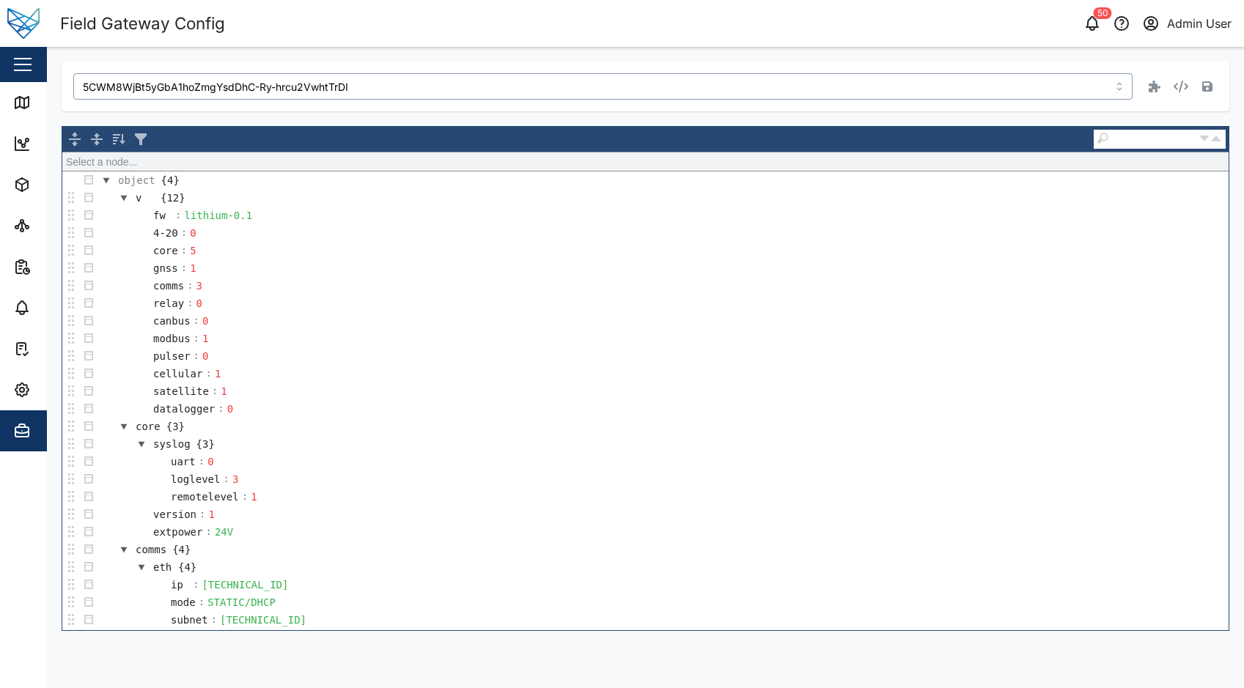
type input "5CWM8WjBt5yGbA1hoZmgYsdDhC-Ry-hrcu2VwhtTrDI"
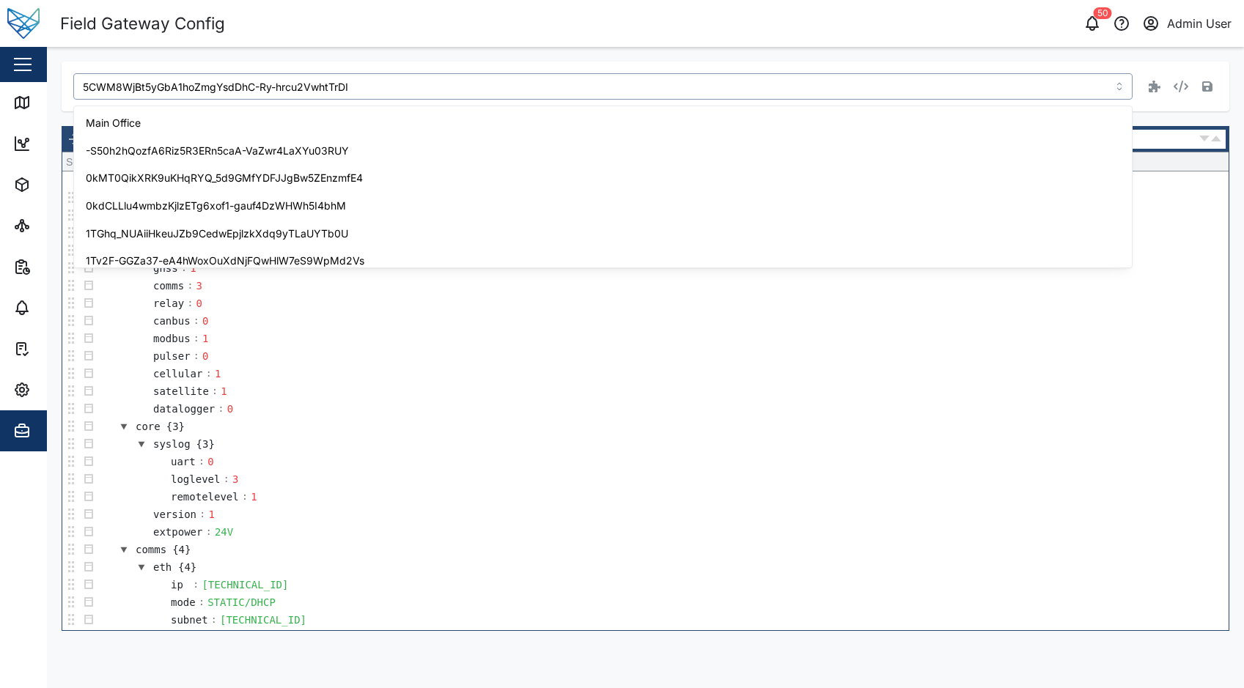
scroll to position [205, 0]
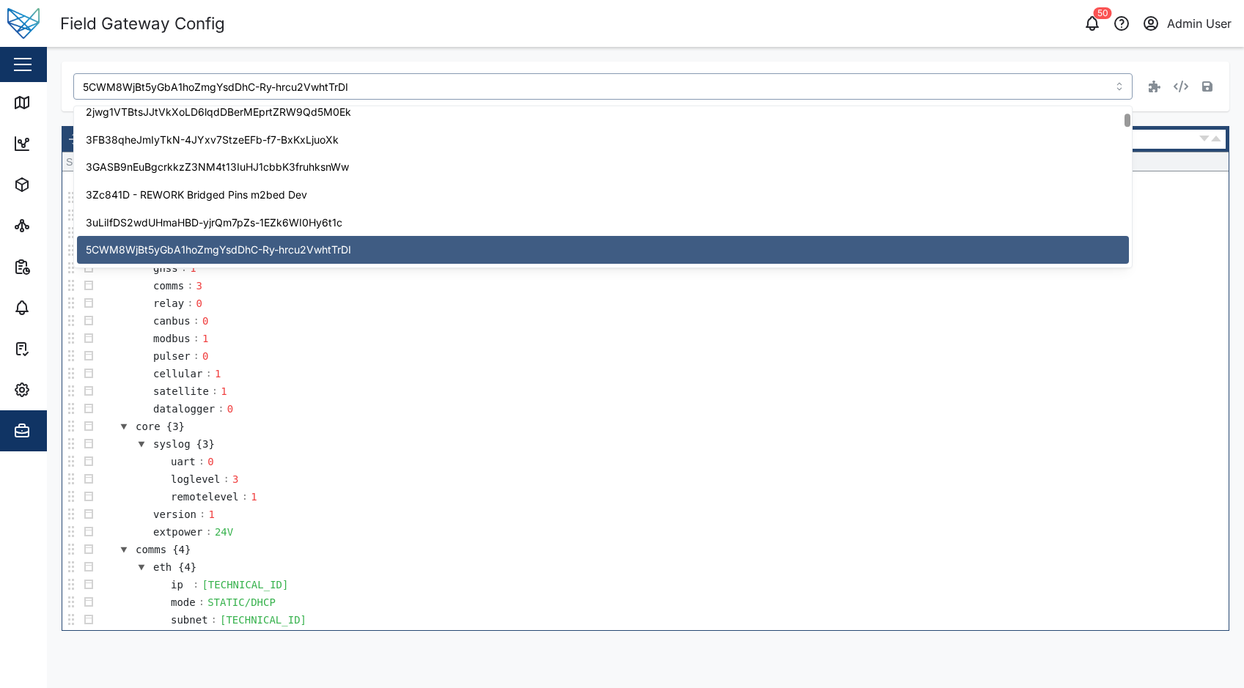
click at [273, 337] on td "modbus : 1" at bounding box center [663, 339] width 1131 height 18
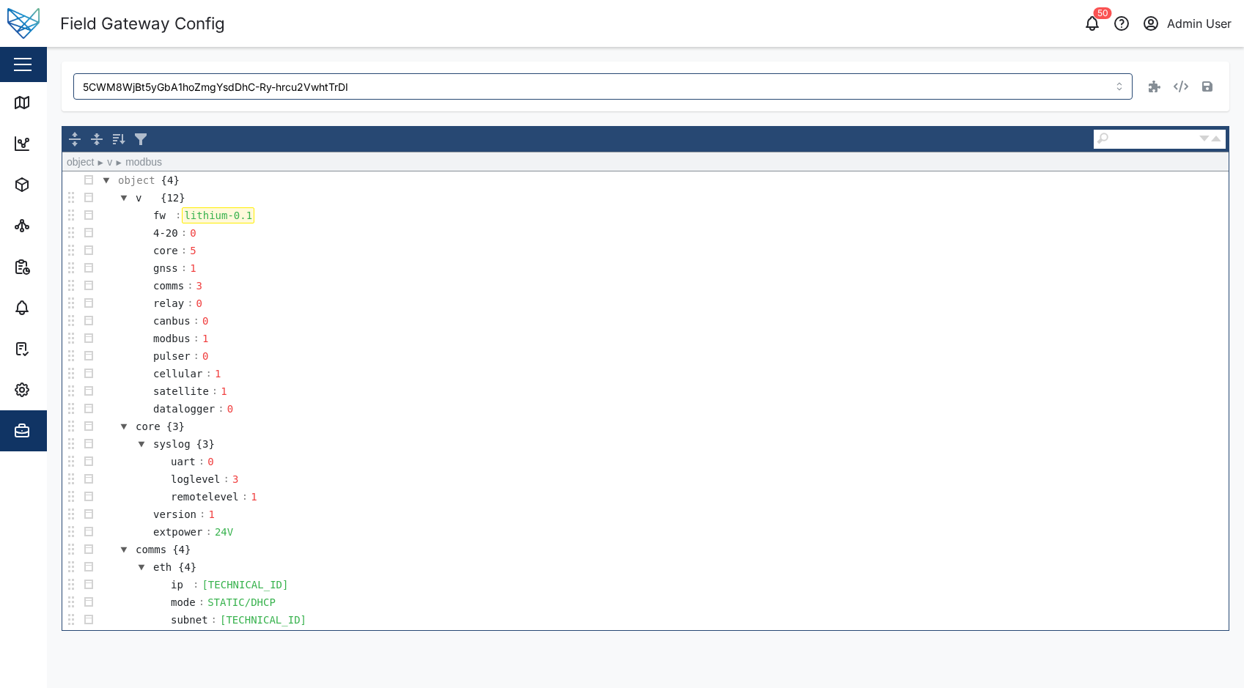
click at [247, 212] on div "lithium-0.1" at bounding box center [218, 215] width 73 height 16
drag, startPoint x: 247, startPoint y: 213, endPoint x: 184, endPoint y: 213, distance: 63.1
click at [184, 213] on div "lithium-0.1" at bounding box center [218, 215] width 73 height 16
paste div
click at [1211, 92] on icon "button" at bounding box center [1207, 86] width 10 height 10
